Goal: Information Seeking & Learning: Learn about a topic

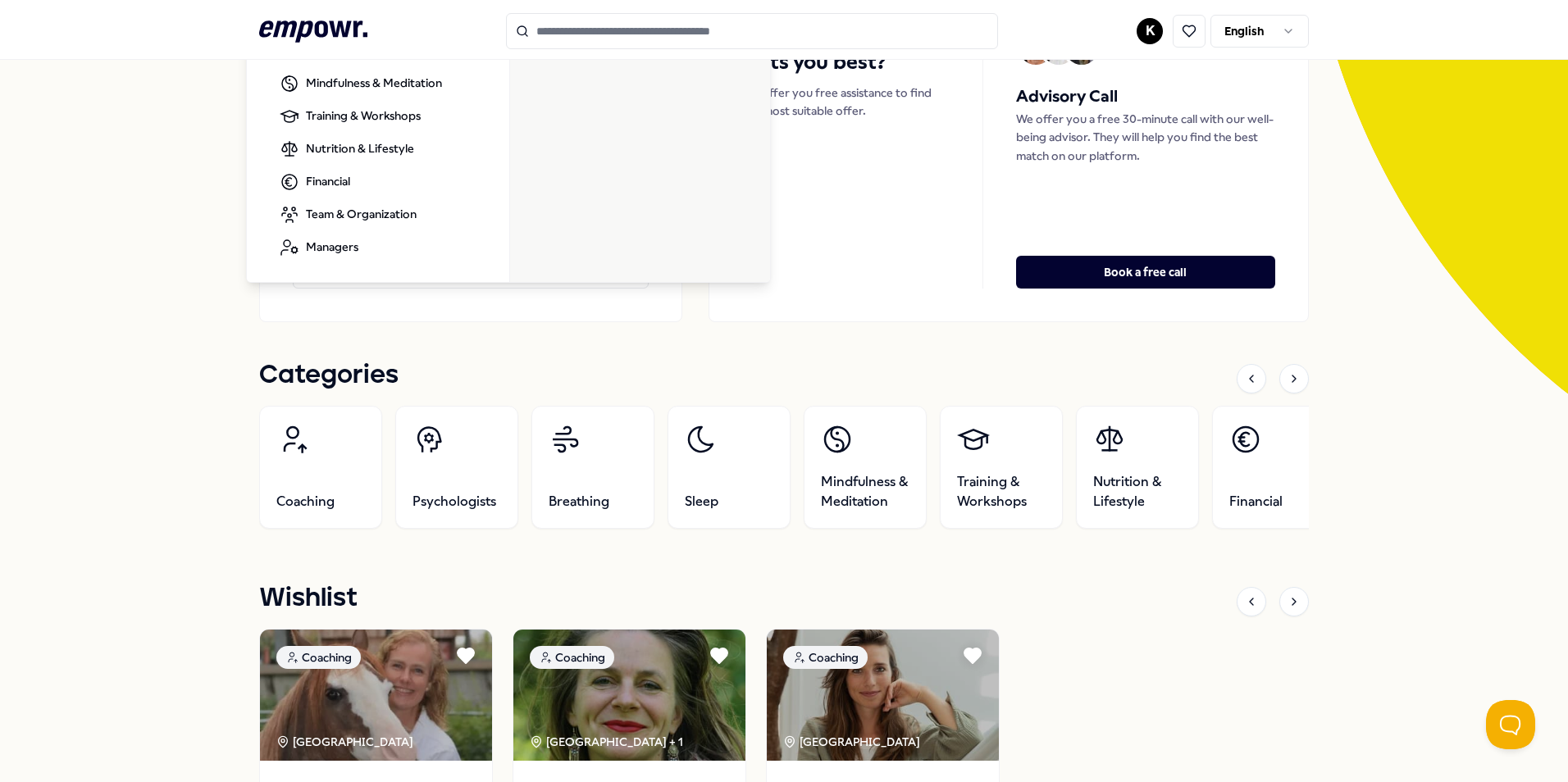
scroll to position [82, 0]
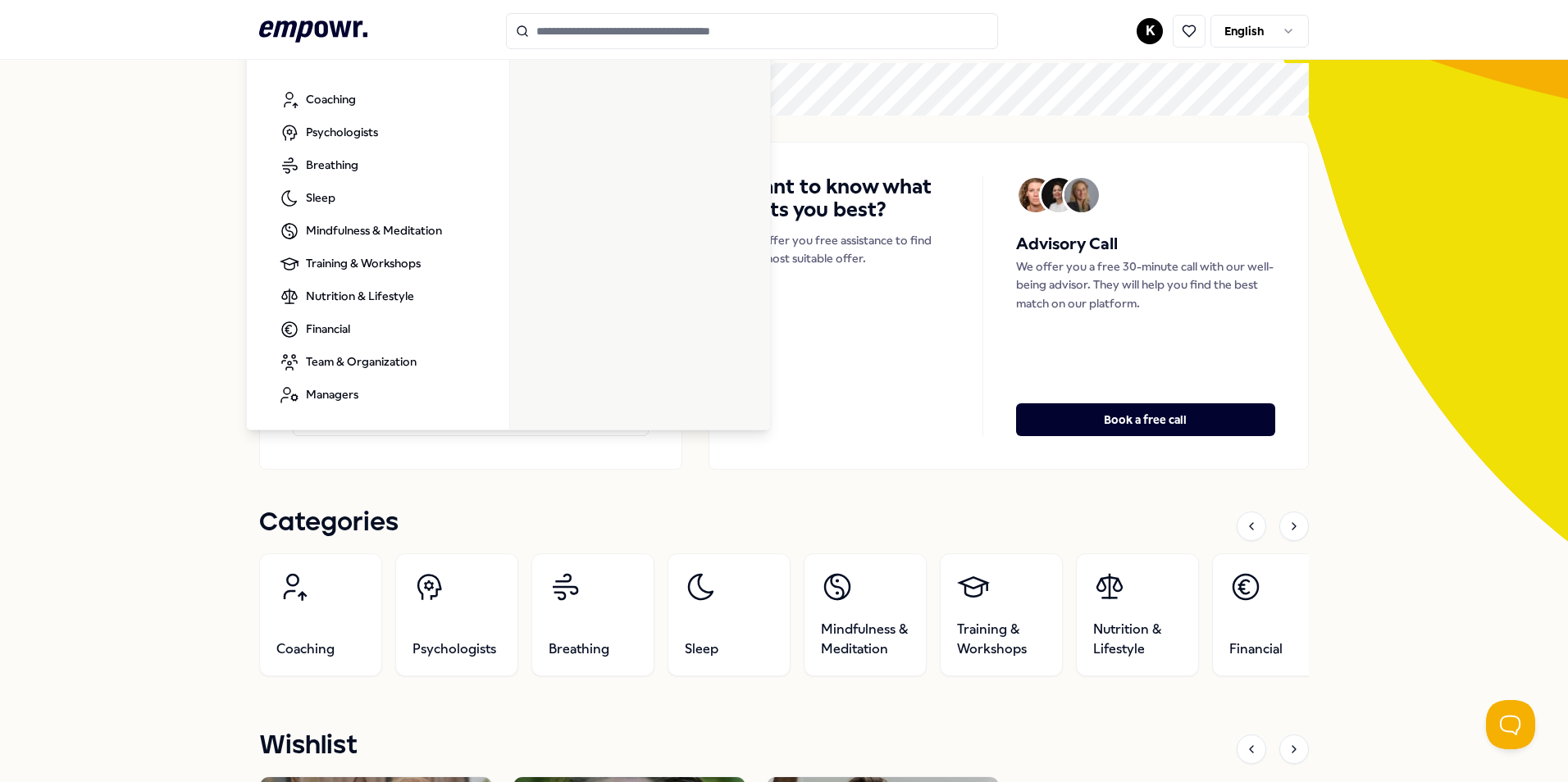
click at [648, 30] on input "Search for products, categories or subcategories" at bounding box center [752, 31] width 492 height 36
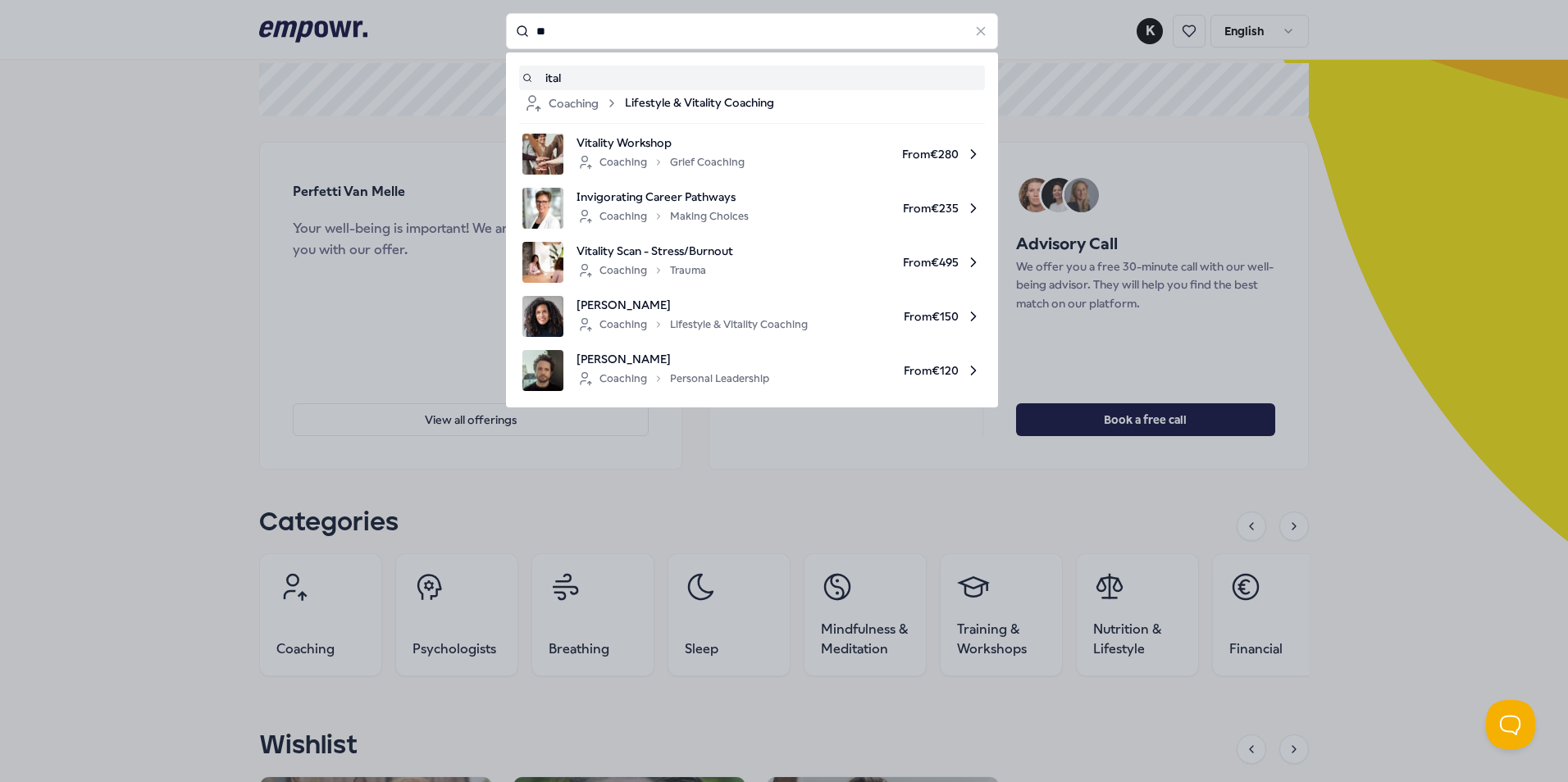
type input "*"
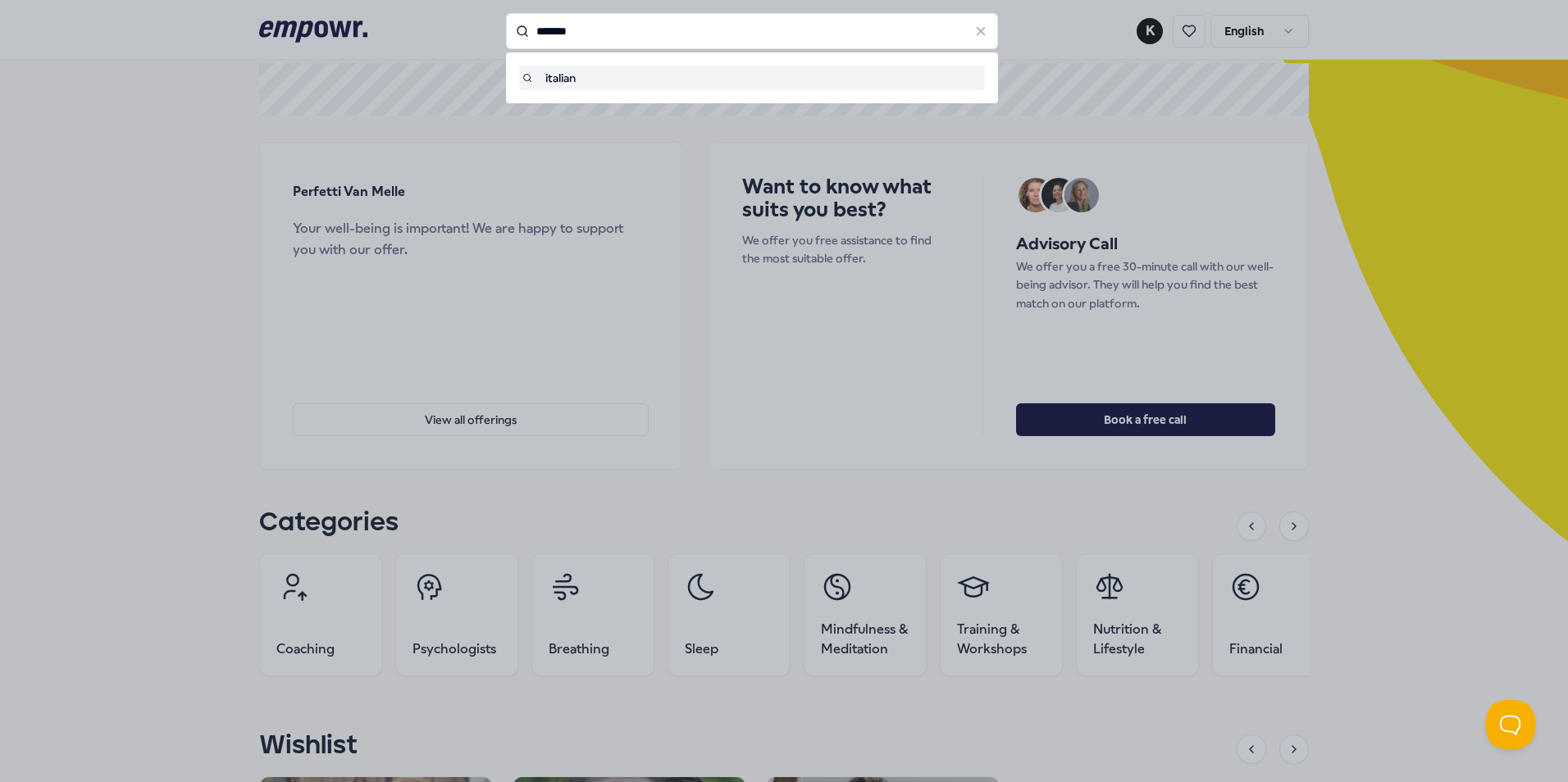
type input "*******"
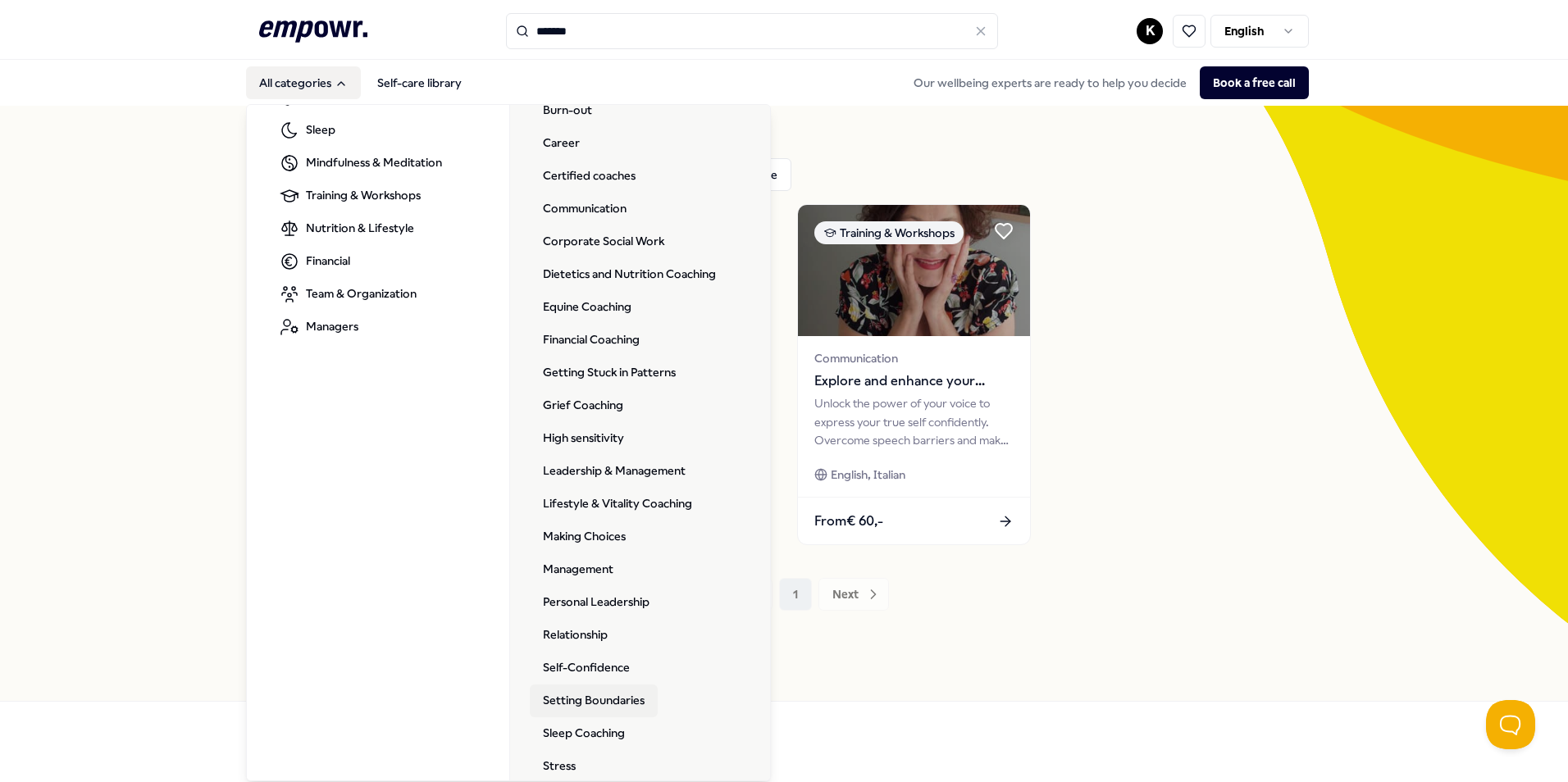
scroll to position [121, 0]
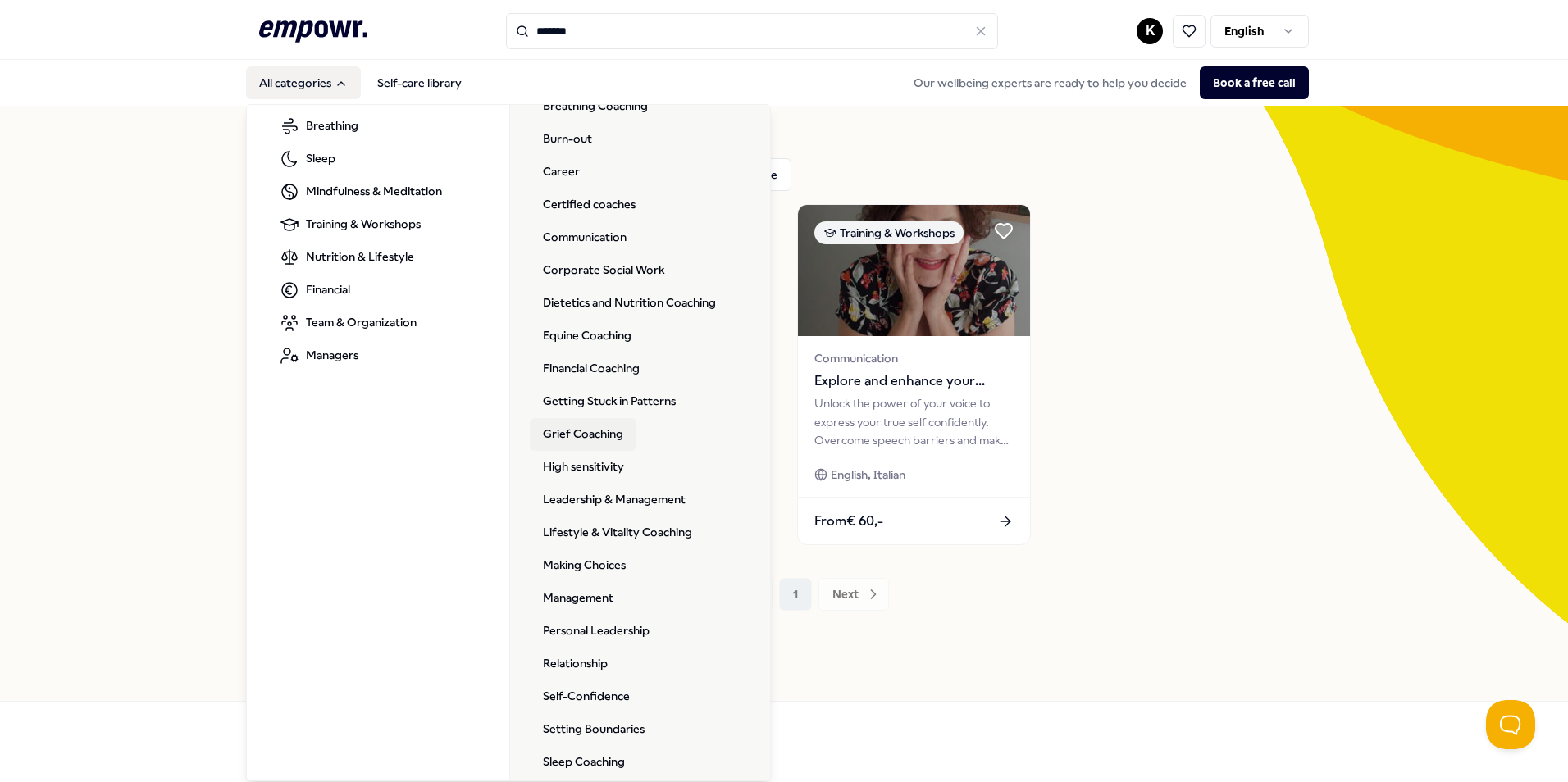
click at [594, 424] on link "Grief Coaching" at bounding box center [583, 434] width 106 height 33
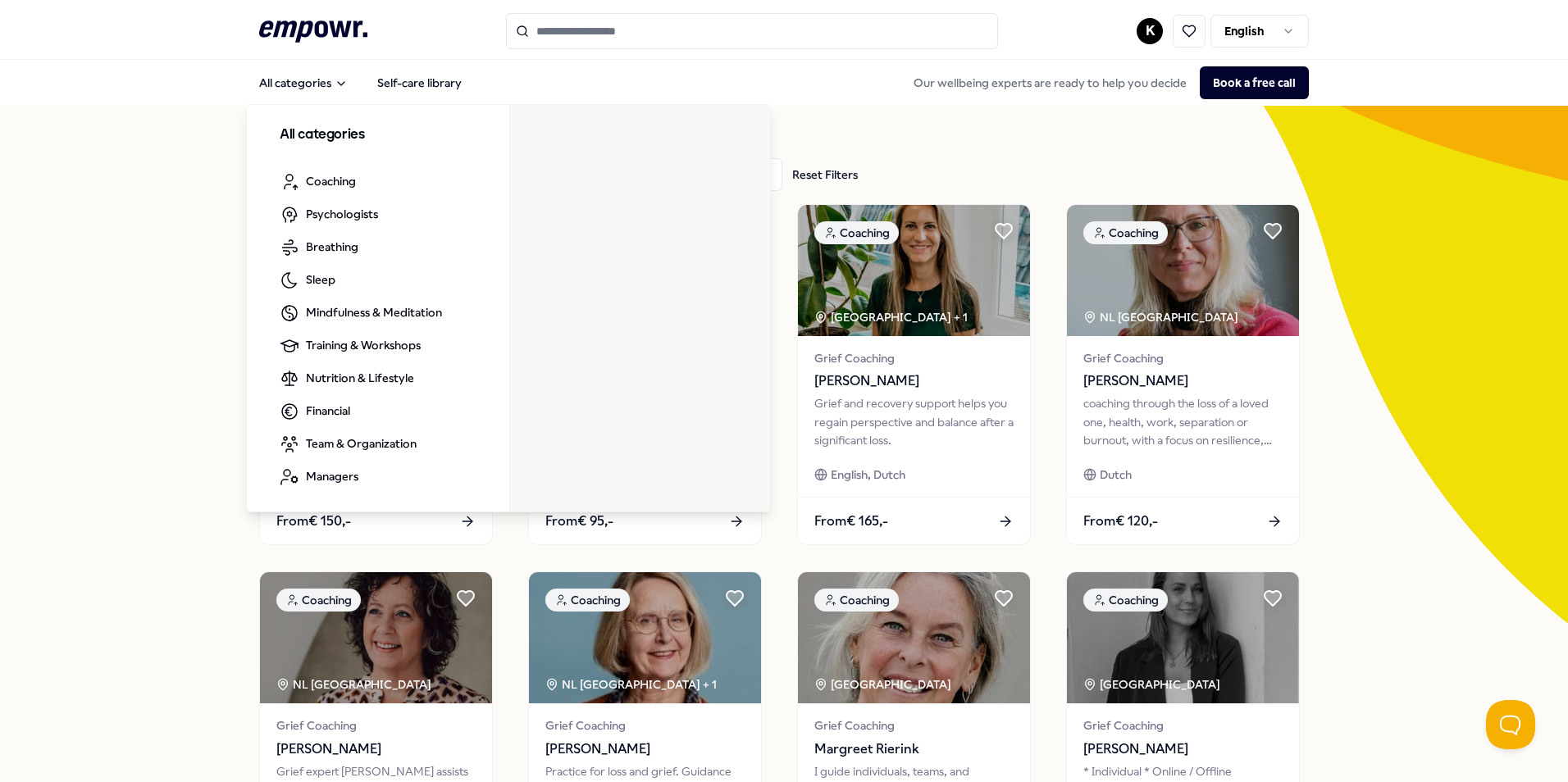
click at [327, 38] on icon ".empowr-logo_svg__cls-1{fill:#03032f}" at bounding box center [312, 31] width 108 height 30
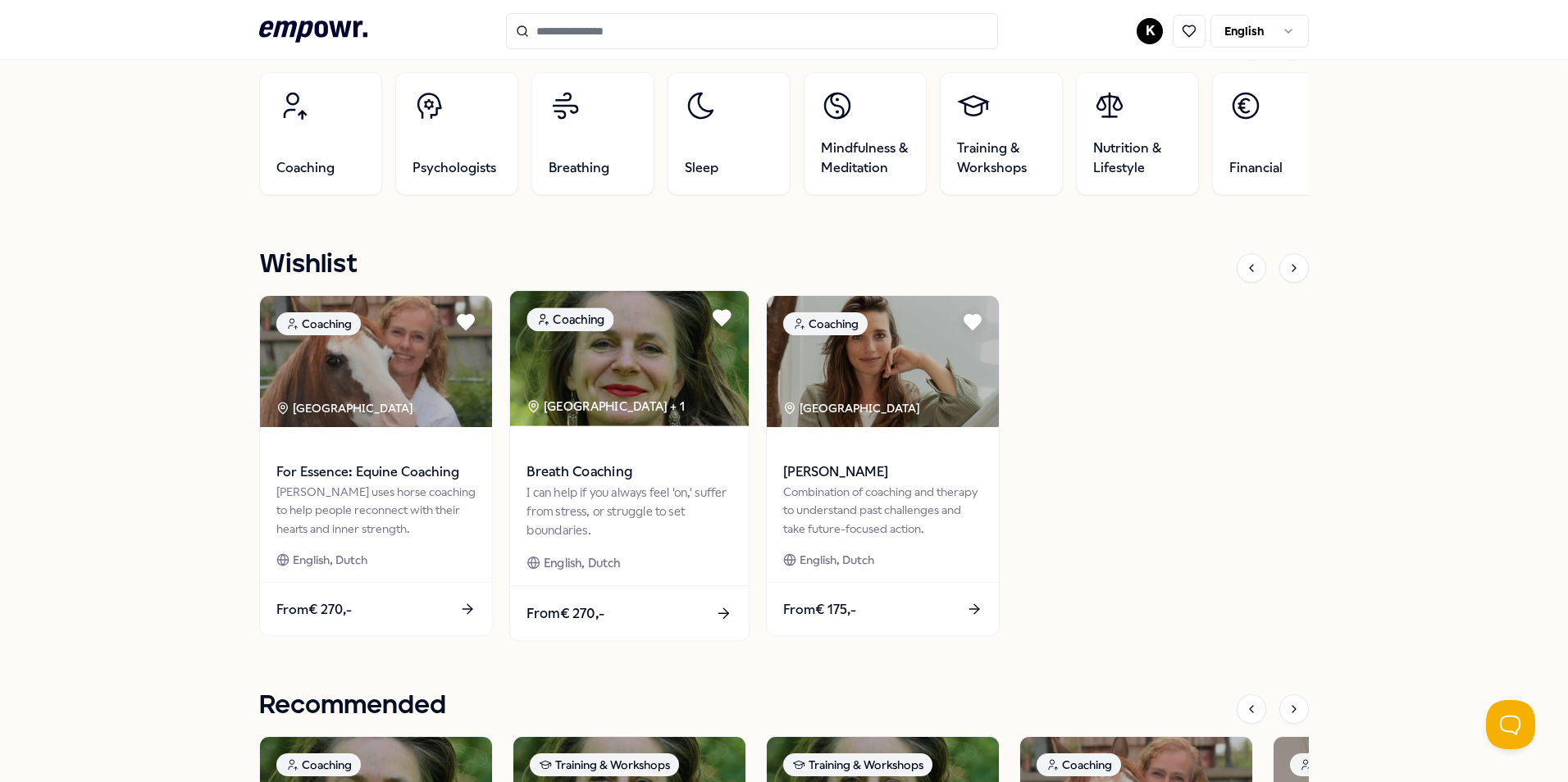
scroll to position [574, 0]
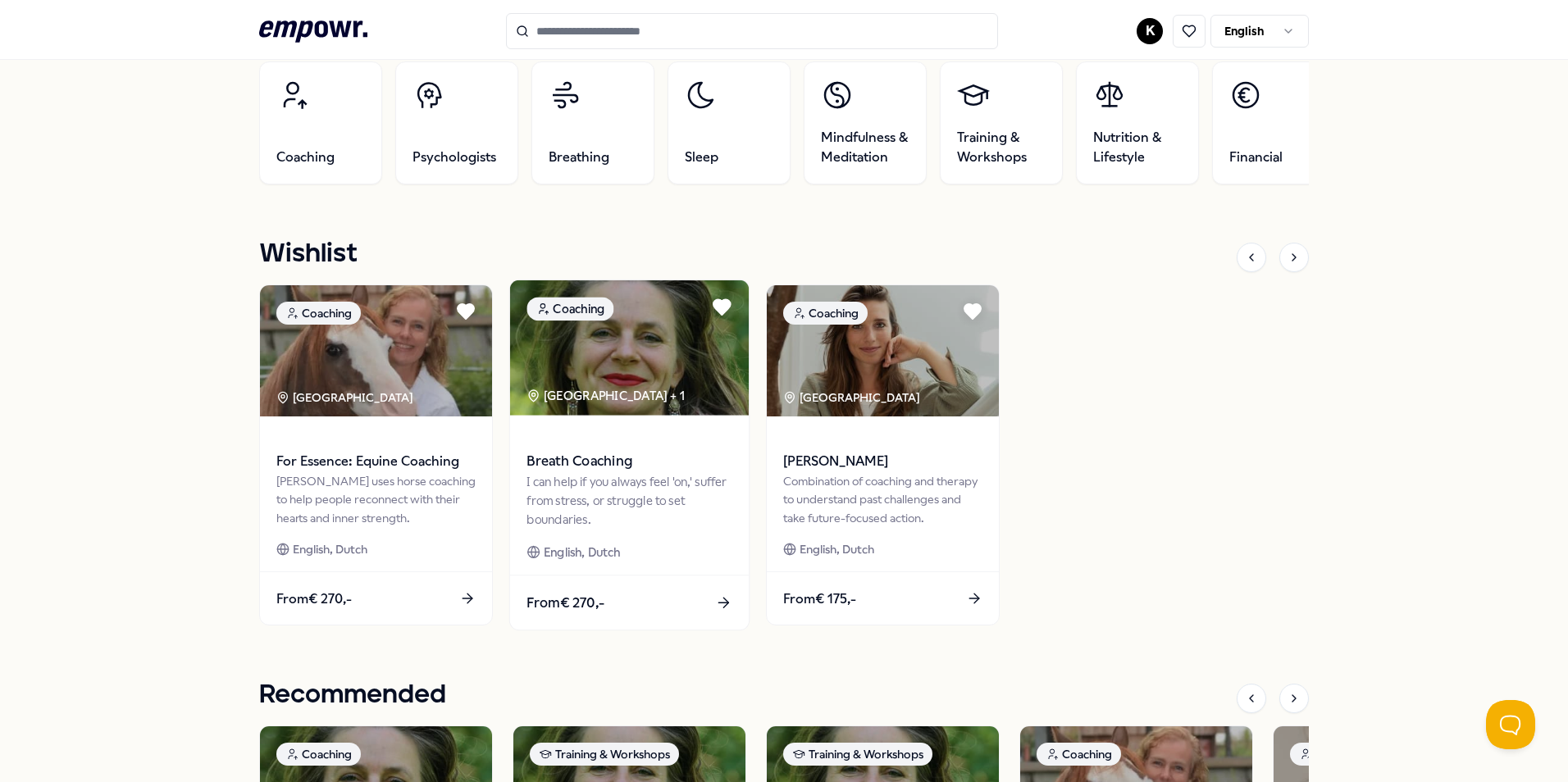
click at [601, 454] on span "Breath Coaching" at bounding box center [629, 461] width 205 height 21
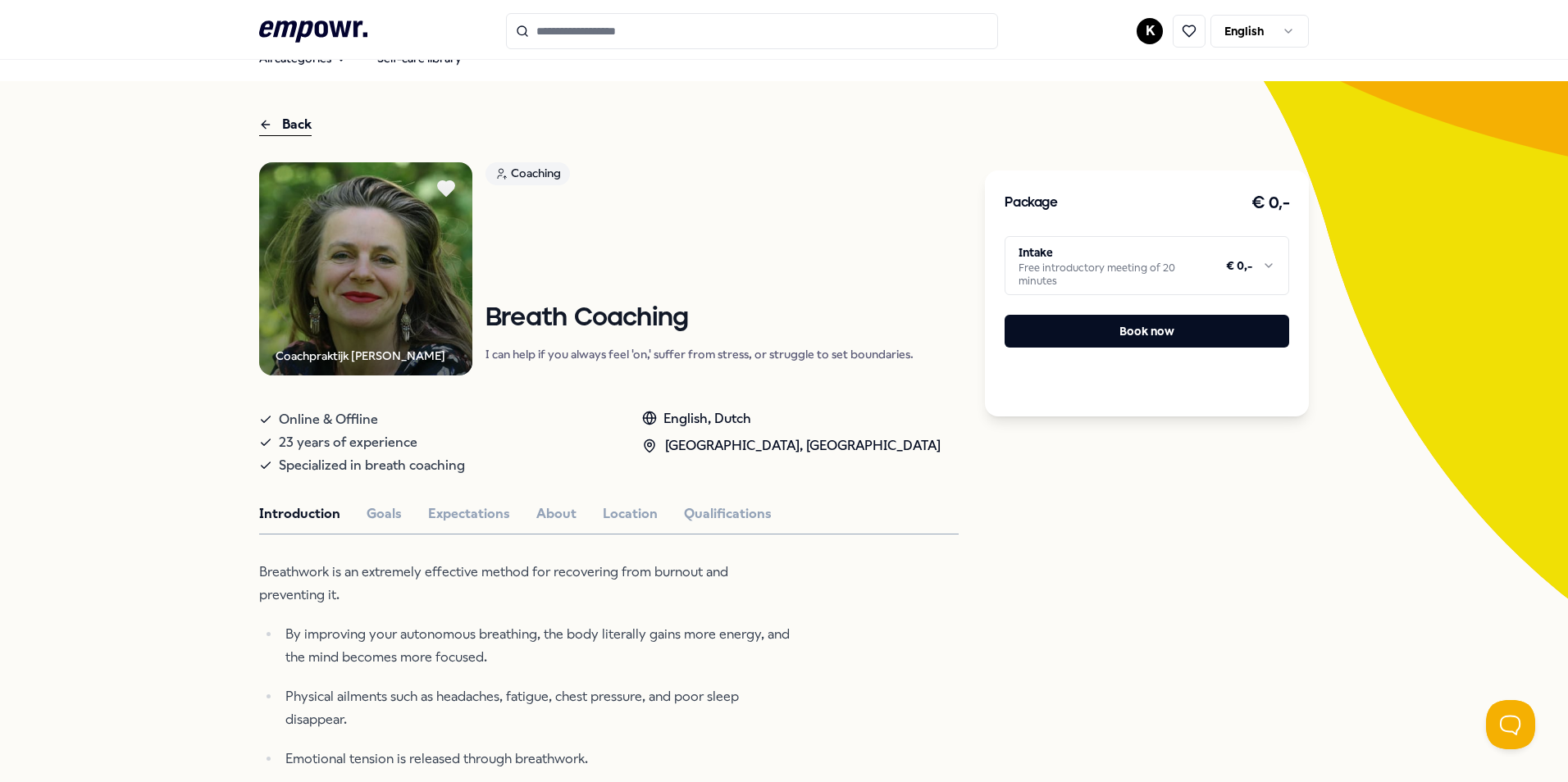
scroll to position [24, 0]
click at [1084, 249] on html ".empowr-logo_svg__cls-1{fill:#03032f} K English All categories Self-care librar…" at bounding box center [784, 391] width 1568 height 782
click at [1359, 529] on html ".empowr-logo_svg__cls-1{fill:#03032f} K English All categories Self-care librar…" at bounding box center [784, 391] width 1568 height 782
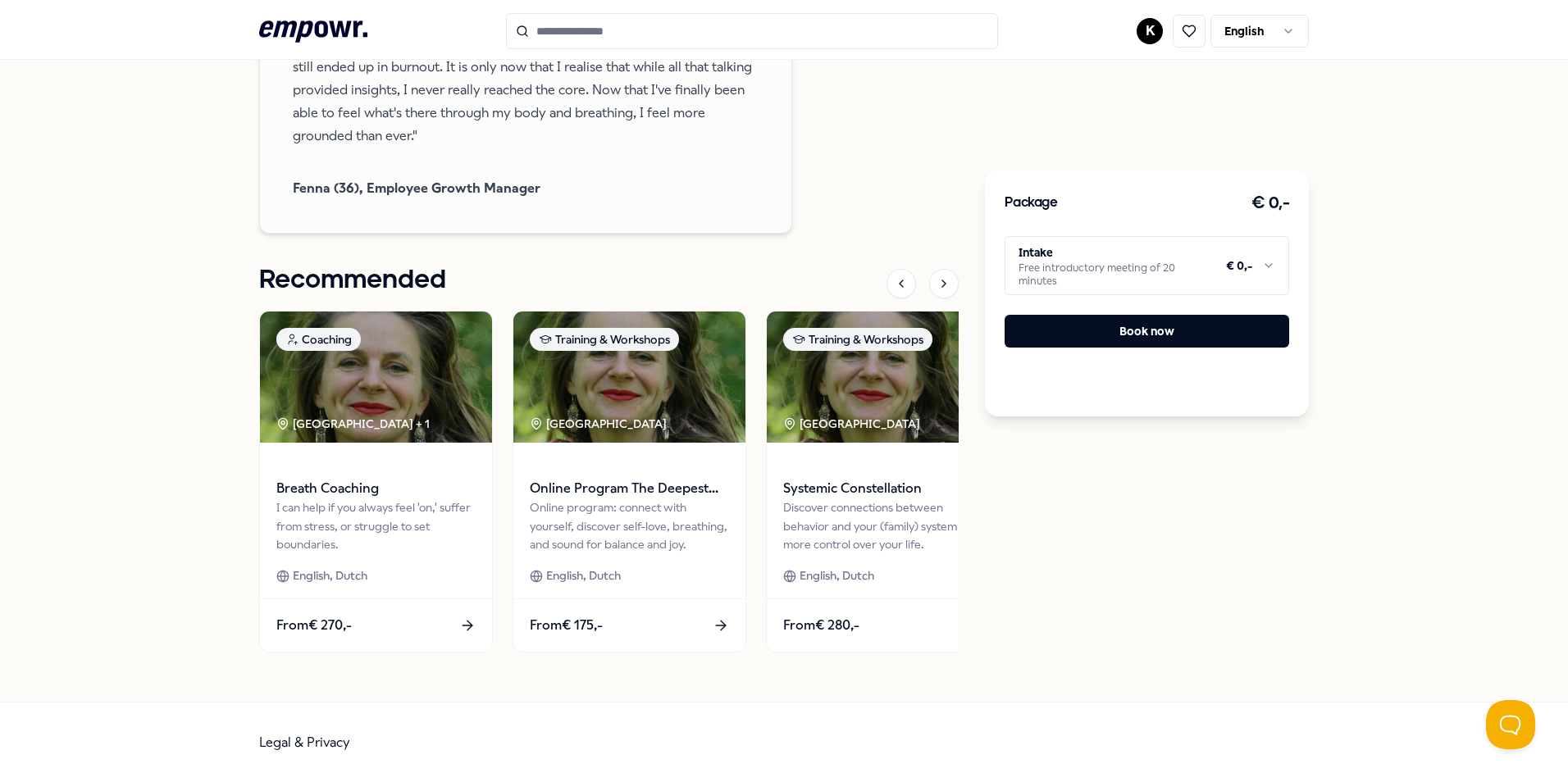
scroll to position [1679, 0]
click at [877, 493] on span "Systemic Constellation" at bounding box center [882, 488] width 205 height 21
